Goal: Task Accomplishment & Management: Complete application form

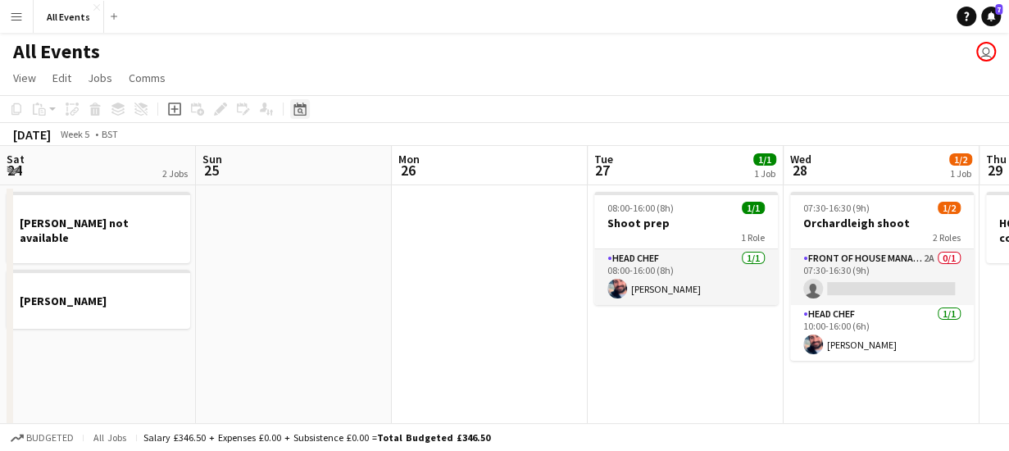
scroll to position [0, 521]
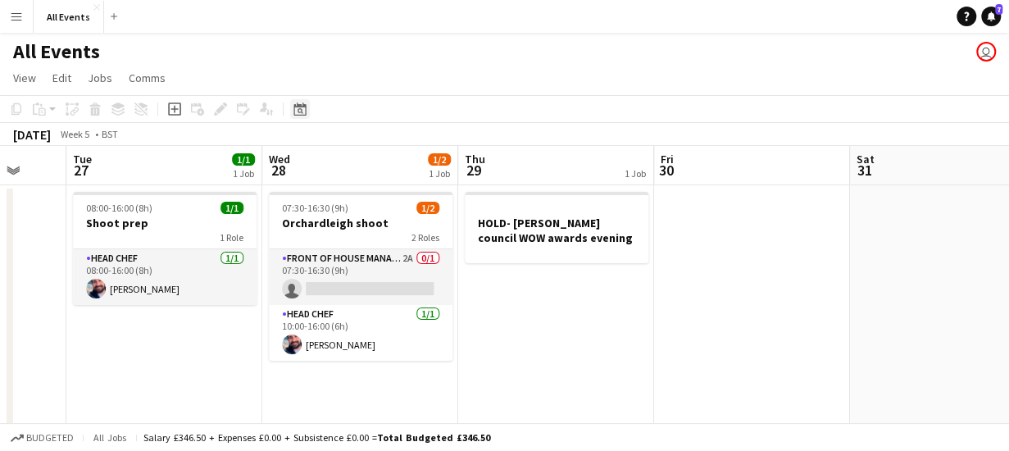
click at [297, 111] on icon "Date picker" at bounding box center [299, 108] width 13 height 13
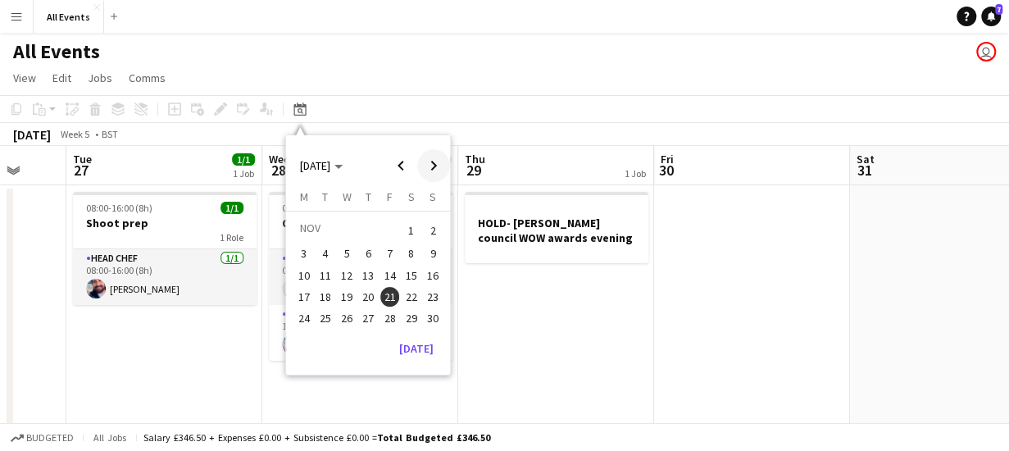
click at [433, 165] on span "Next month" at bounding box center [433, 165] width 33 height 33
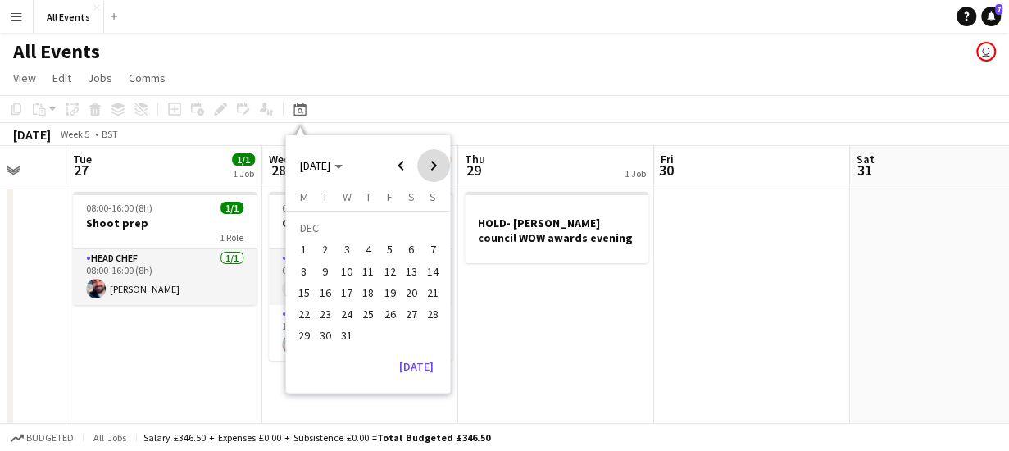
click at [433, 165] on span "Next month" at bounding box center [433, 165] width 33 height 33
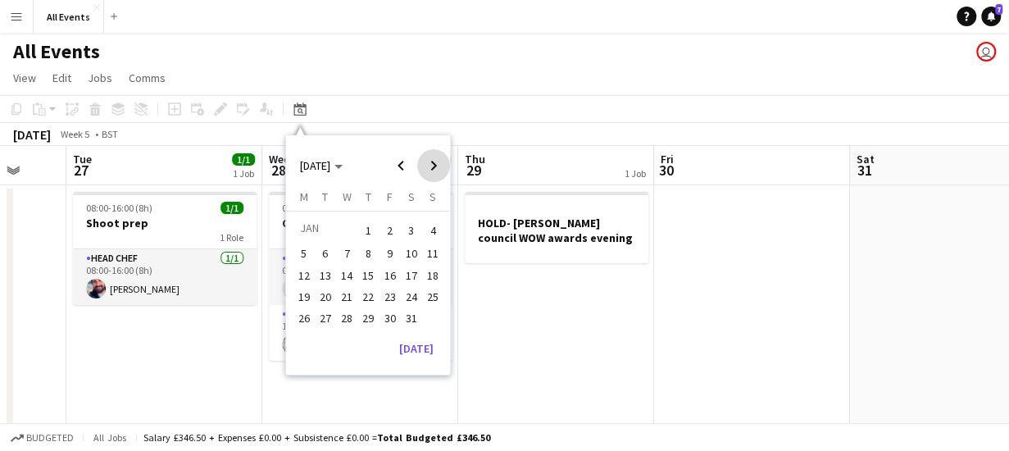
click at [433, 165] on span "Next month" at bounding box center [433, 165] width 33 height 33
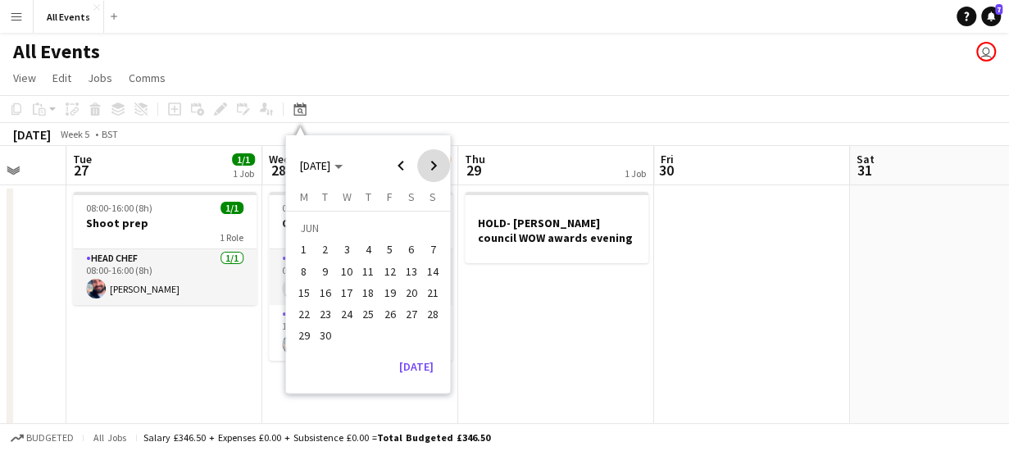
click at [433, 165] on span "Next month" at bounding box center [433, 165] width 33 height 33
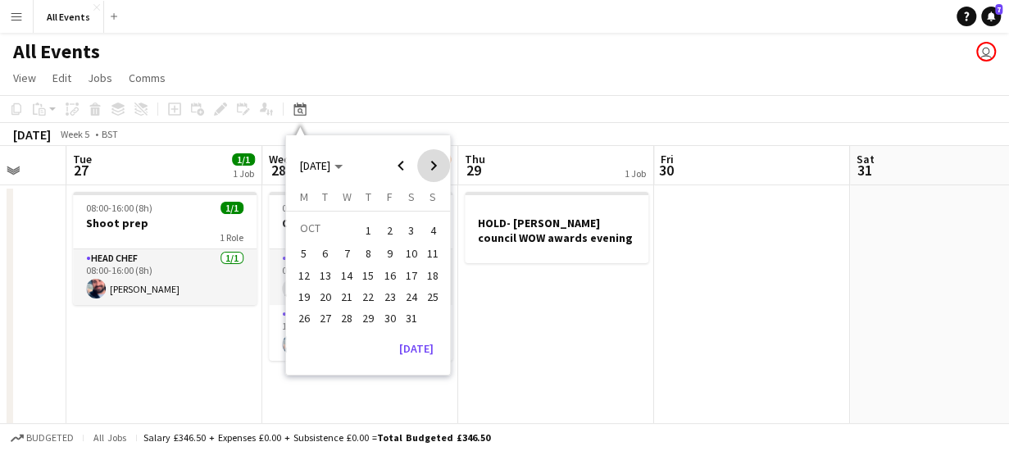
click at [433, 165] on span "Next month" at bounding box center [433, 165] width 33 height 33
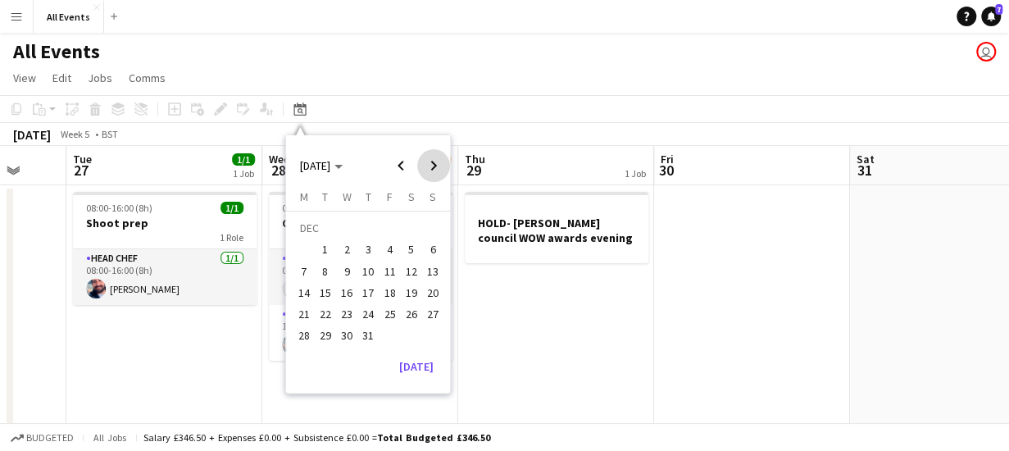
click at [433, 165] on span "Next month" at bounding box center [433, 165] width 33 height 33
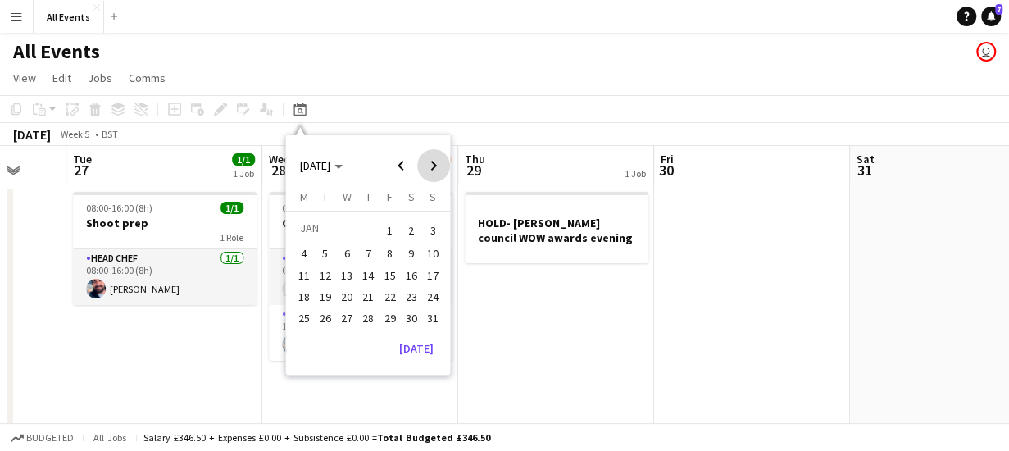
click at [433, 165] on span "Next month" at bounding box center [433, 165] width 33 height 33
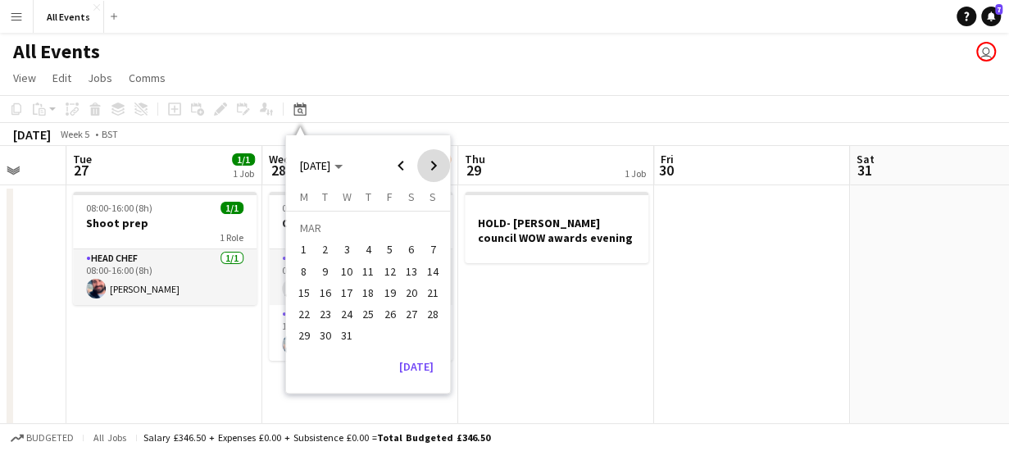
click at [433, 165] on span "Next month" at bounding box center [433, 165] width 33 height 33
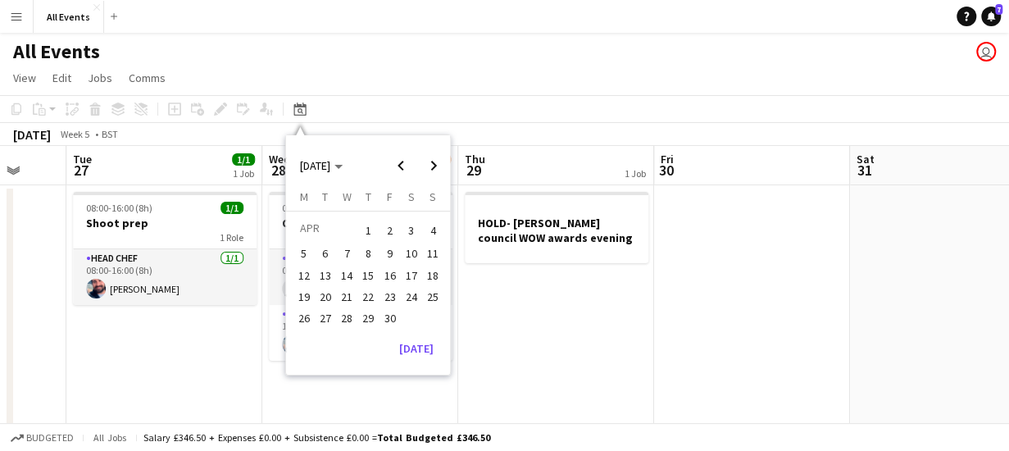
click at [409, 230] on span "3" at bounding box center [412, 230] width 20 height 23
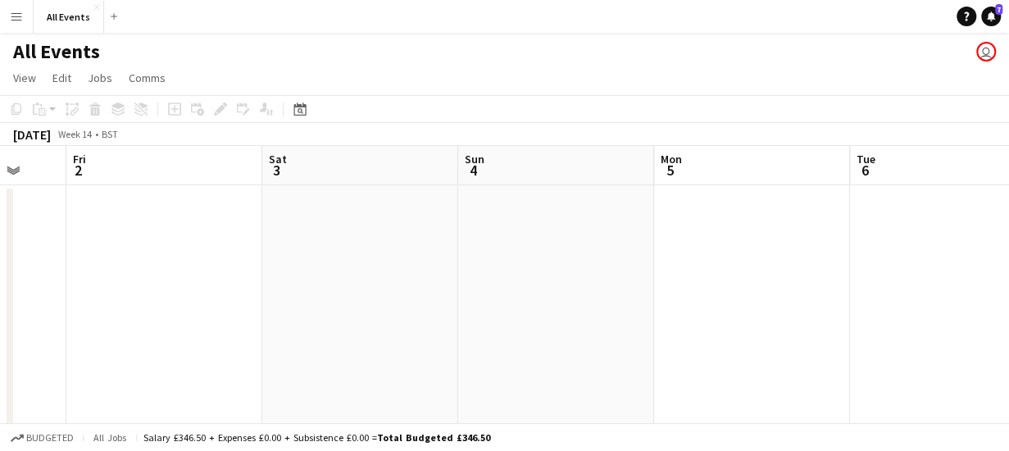
scroll to position [0, 564]
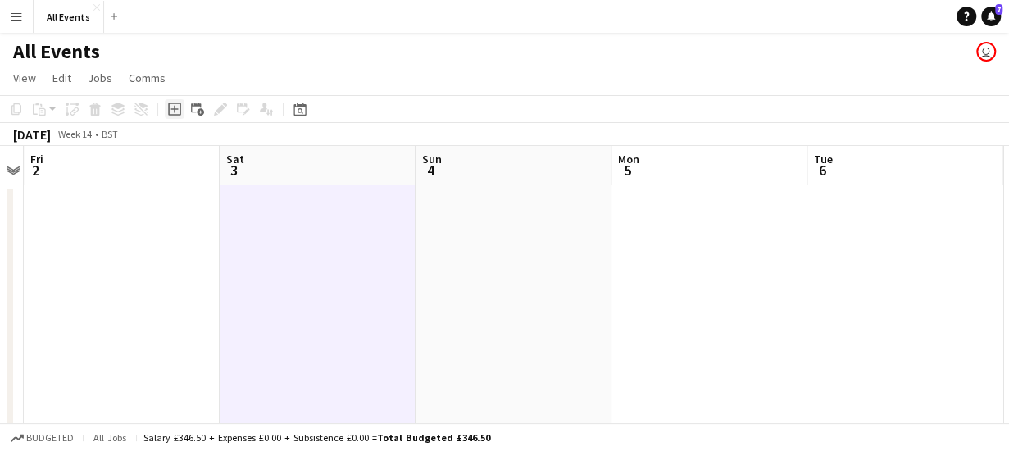
click at [171, 107] on icon "Add job" at bounding box center [174, 108] width 13 height 13
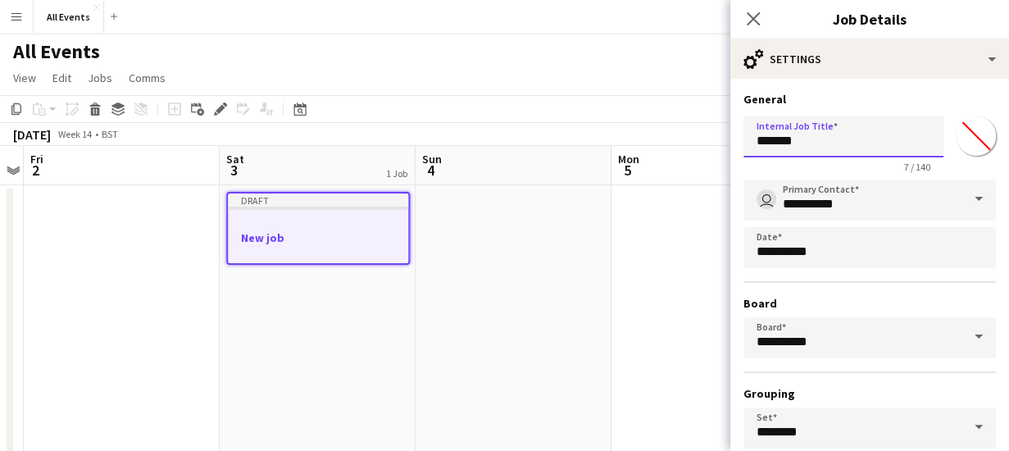
click at [832, 135] on input "*******" at bounding box center [843, 136] width 200 height 41
type input "*"
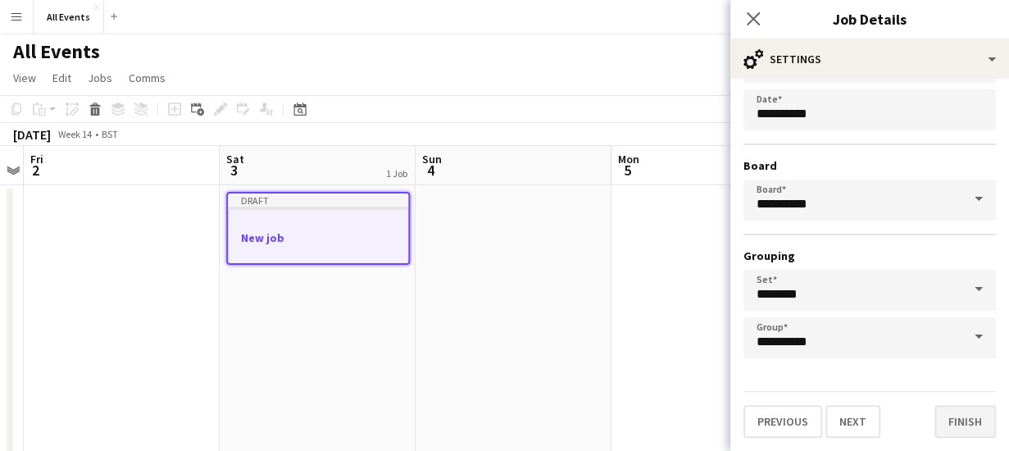
type input "**********"
click at [951, 427] on button "Finish" at bounding box center [964, 421] width 61 height 33
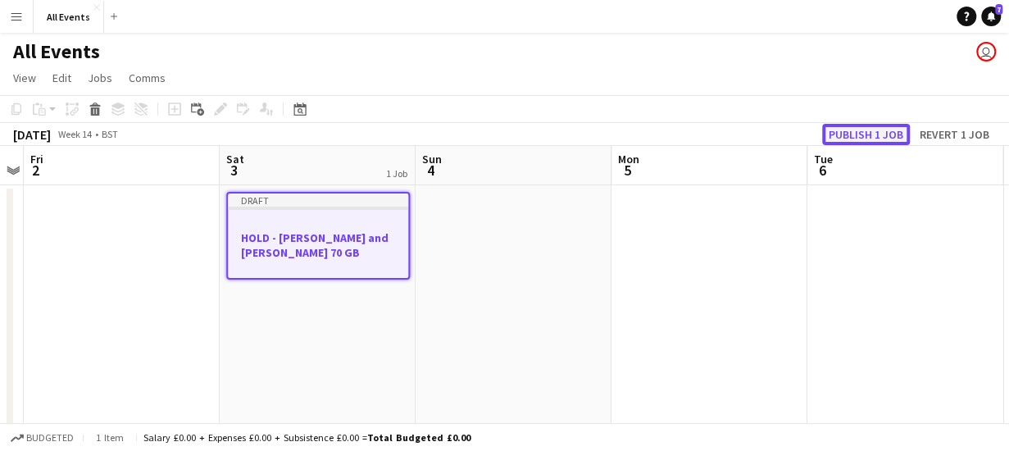
click at [866, 137] on button "Publish 1 job" at bounding box center [866, 134] width 88 height 21
